Goal: Task Accomplishment & Management: Manage account settings

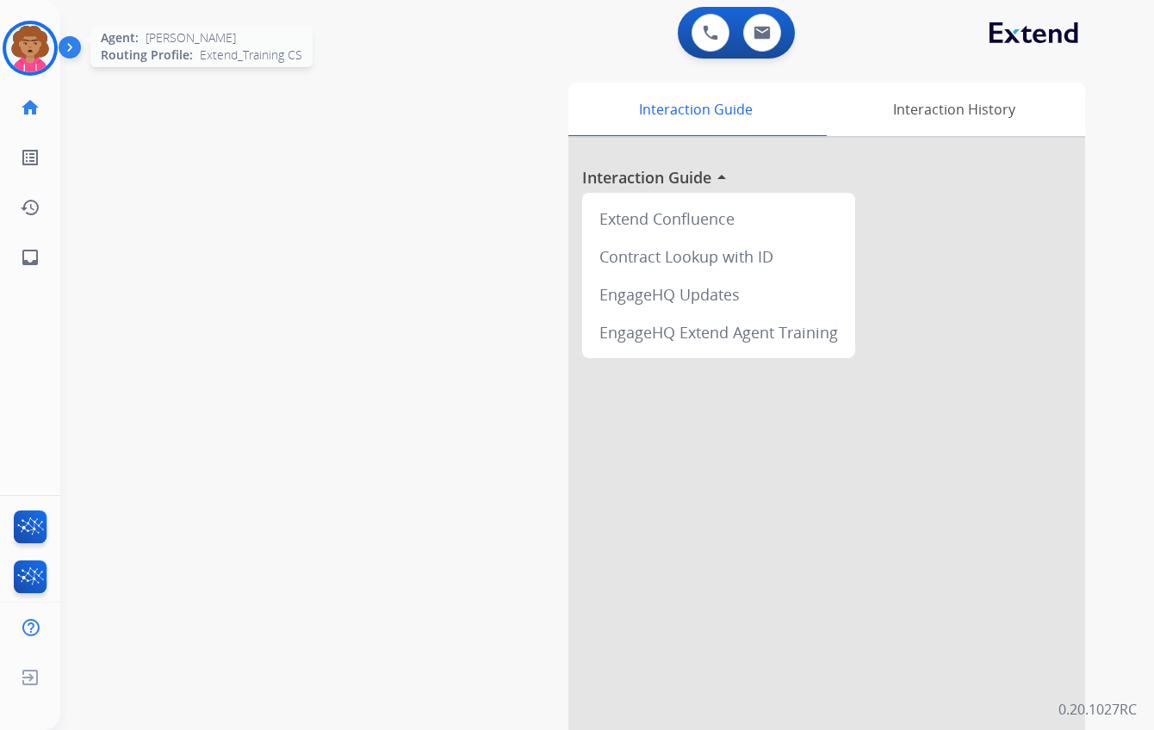
click at [31, 49] on img at bounding box center [30, 48] width 48 height 48
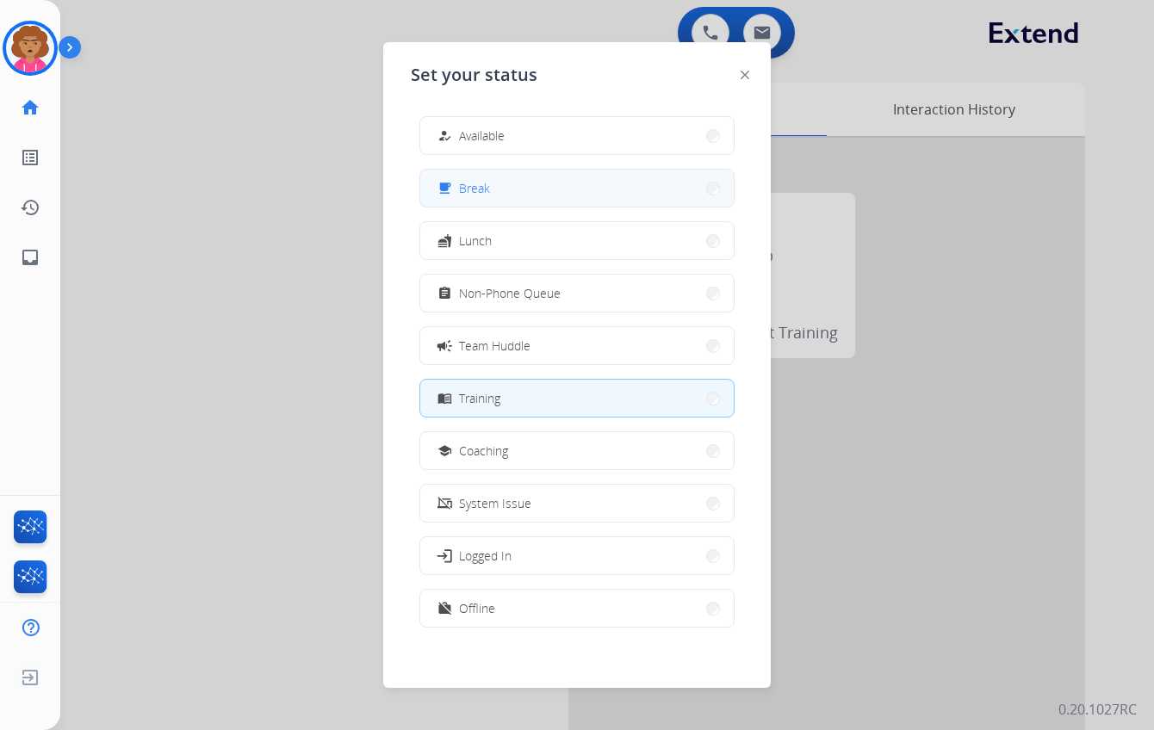
click at [566, 183] on button "free_breakfast Break" at bounding box center [576, 188] width 313 height 37
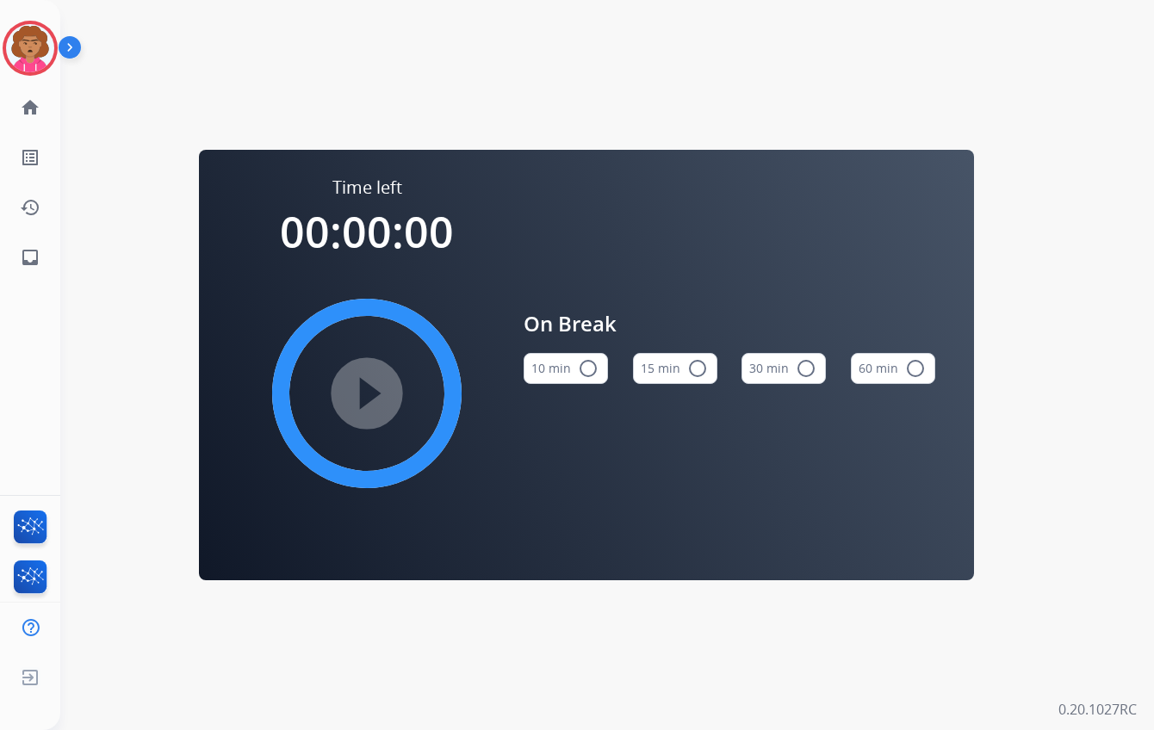
click at [681, 368] on button "15 min radio_button_unchecked" at bounding box center [675, 368] width 84 height 31
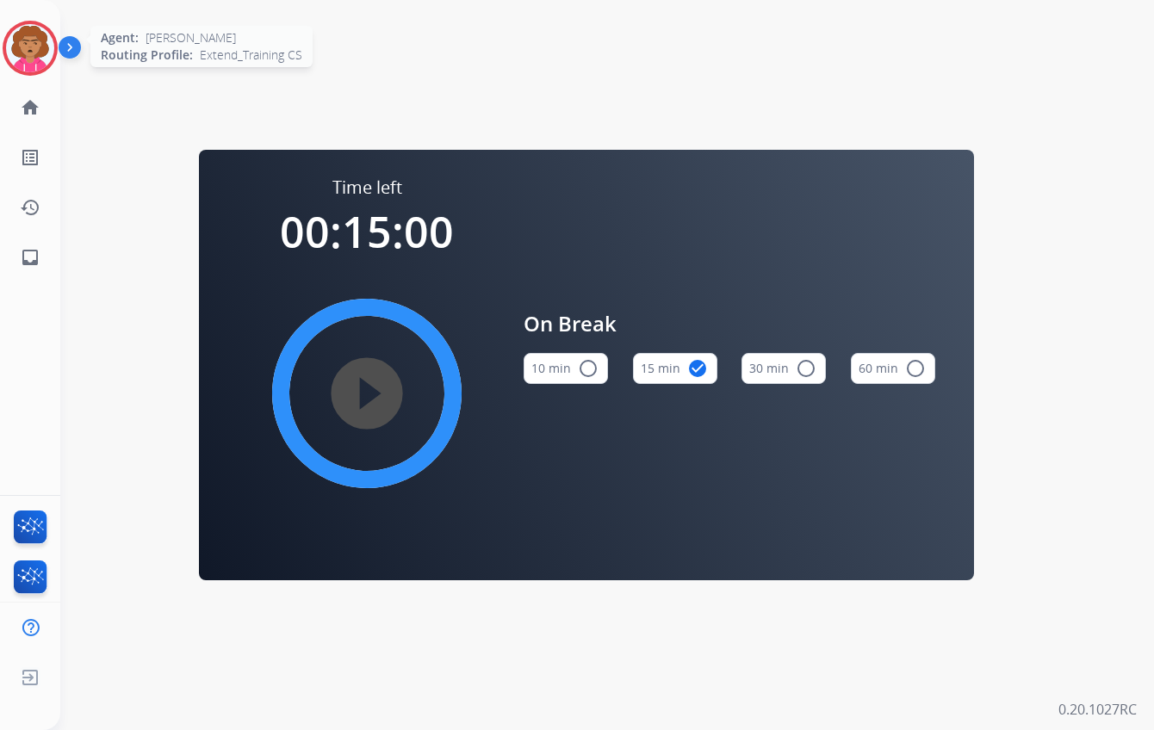
click at [44, 52] on img at bounding box center [30, 48] width 48 height 48
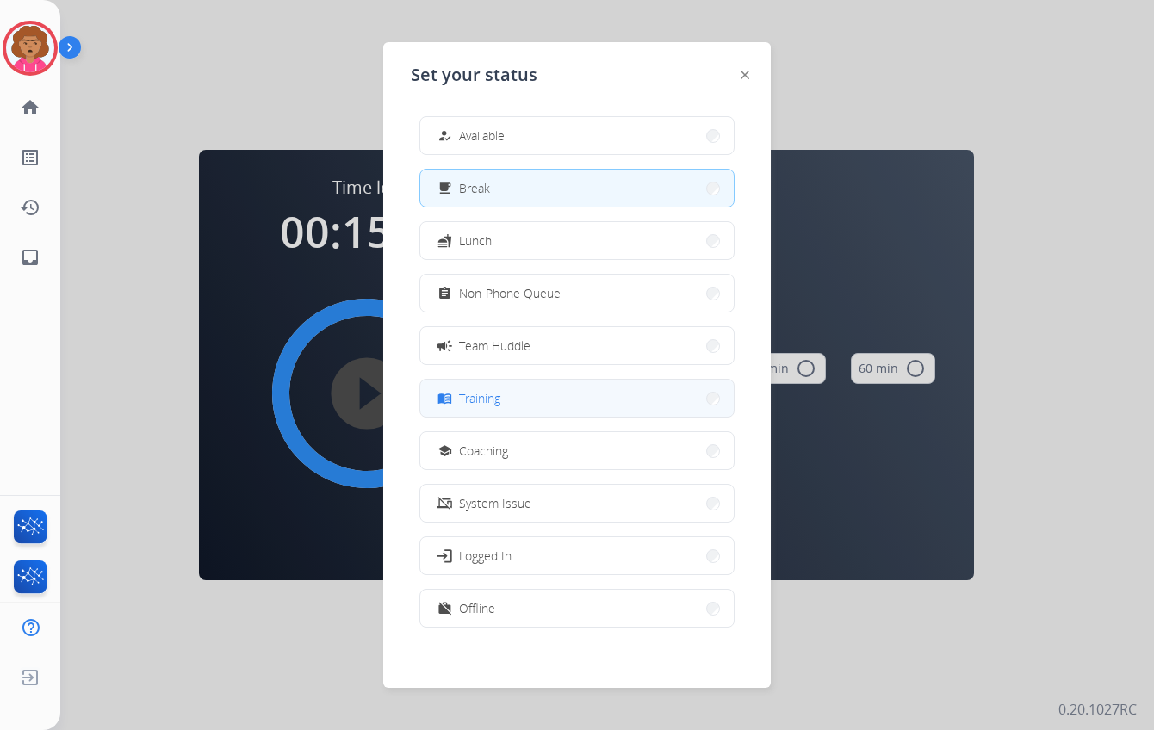
click at [610, 404] on button "menu_book Training" at bounding box center [576, 398] width 313 height 37
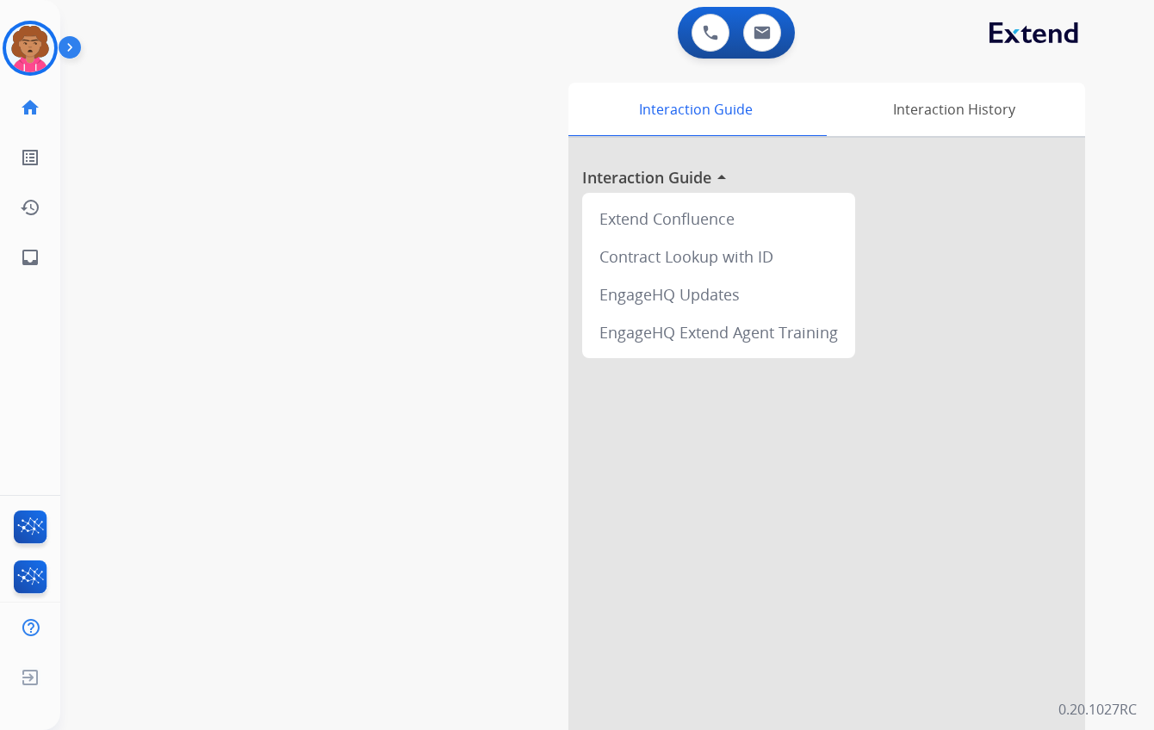
drag, startPoint x: 428, startPoint y: 668, endPoint x: 415, endPoint y: 675, distance: 14.6
click at [428, 668] on div "swap_horiz Break voice bridge close_fullscreen Connect 3-Way Call merge_type Se…" at bounding box center [586, 421] width 1052 height 718
